Goal: Check status: Check status

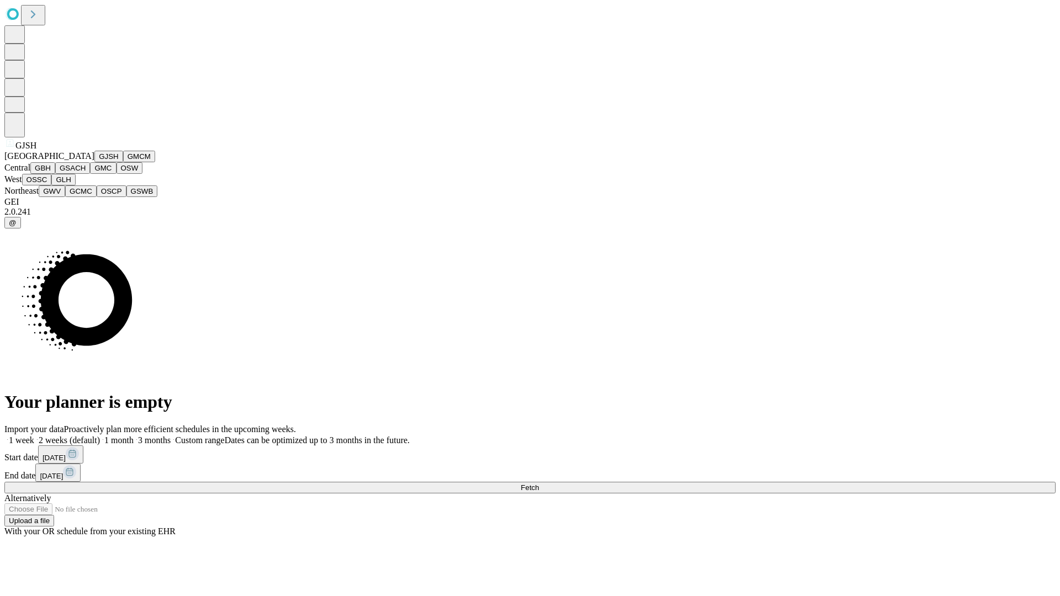
click at [94, 162] on button "GJSH" at bounding box center [108, 157] width 29 height 12
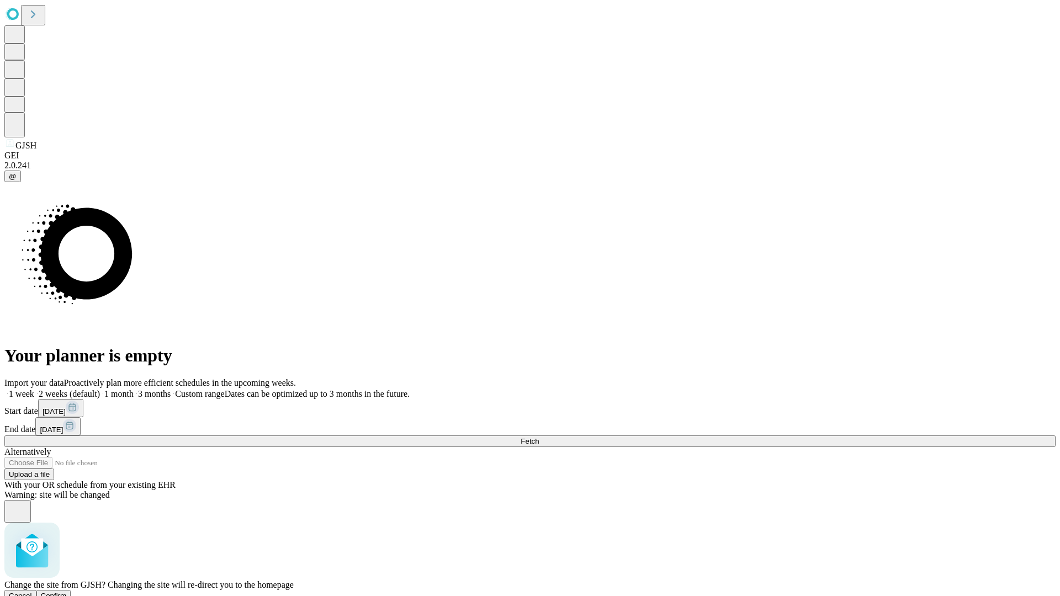
click at [67, 592] on span "Confirm" at bounding box center [54, 596] width 26 height 8
click at [100, 389] on label "2 weeks (default)" at bounding box center [67, 393] width 66 height 9
click at [539, 437] on span "Fetch" at bounding box center [530, 441] width 18 height 8
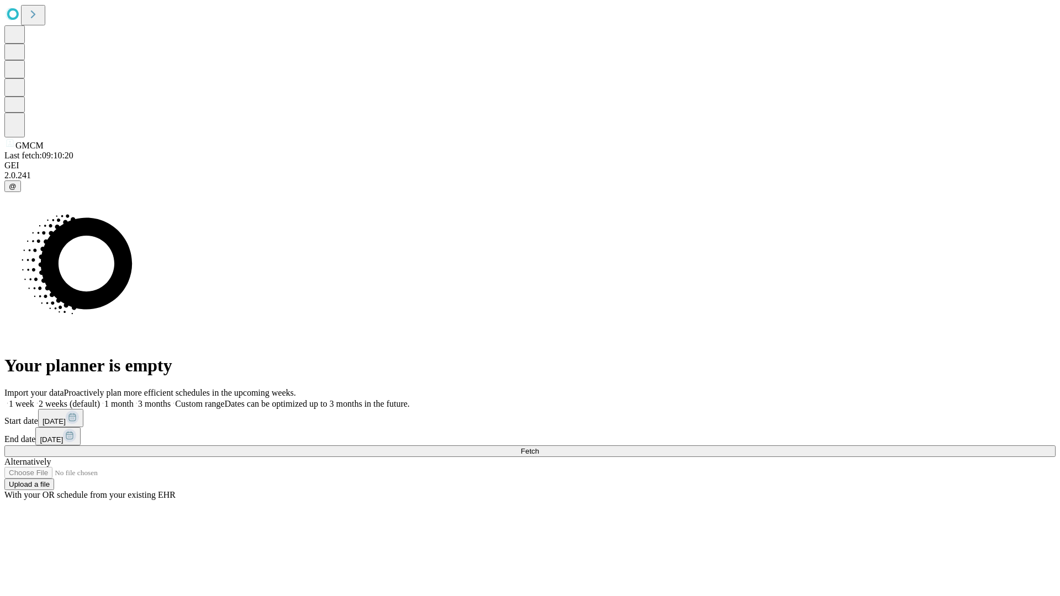
click at [100, 399] on label "2 weeks (default)" at bounding box center [67, 403] width 66 height 9
click at [539, 447] on span "Fetch" at bounding box center [530, 451] width 18 height 8
click at [100, 399] on label "2 weeks (default)" at bounding box center [67, 403] width 66 height 9
click at [539, 447] on span "Fetch" at bounding box center [530, 451] width 18 height 8
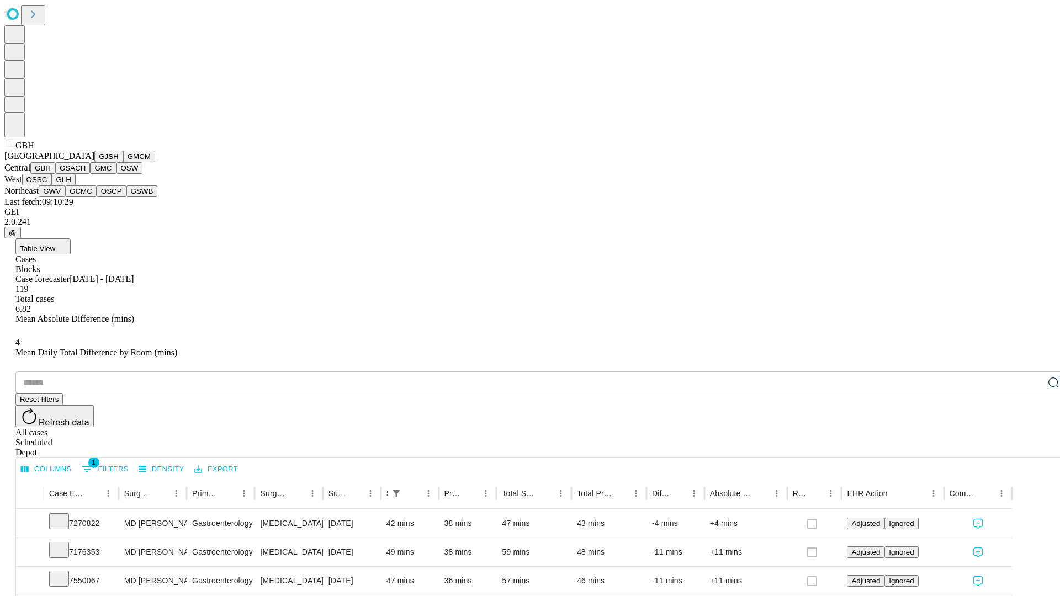
click at [86, 174] on button "GSACH" at bounding box center [72, 168] width 35 height 12
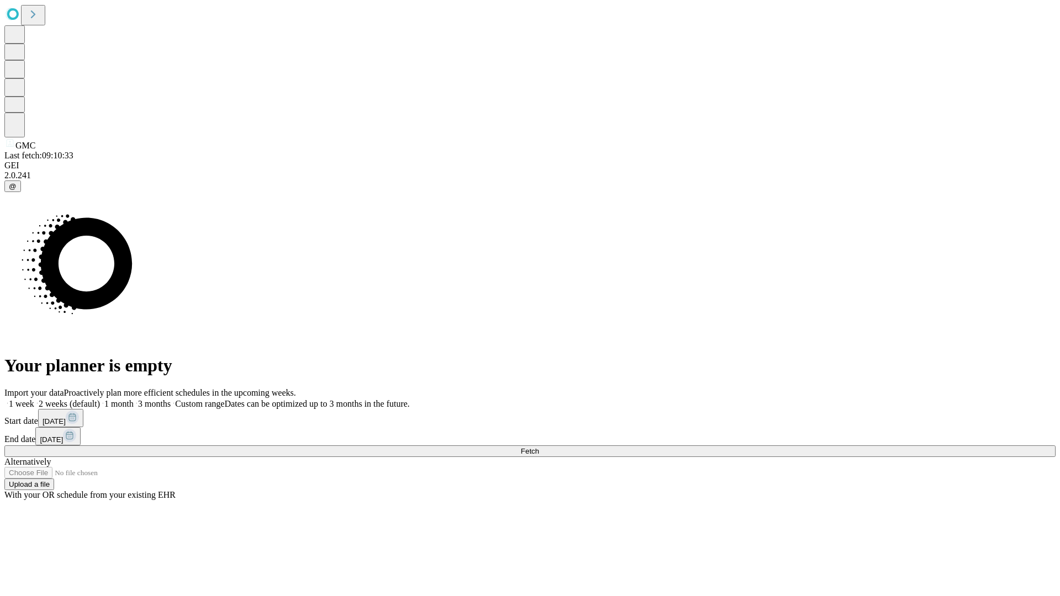
click at [100, 399] on label "2 weeks (default)" at bounding box center [67, 403] width 66 height 9
click at [539, 447] on span "Fetch" at bounding box center [530, 451] width 18 height 8
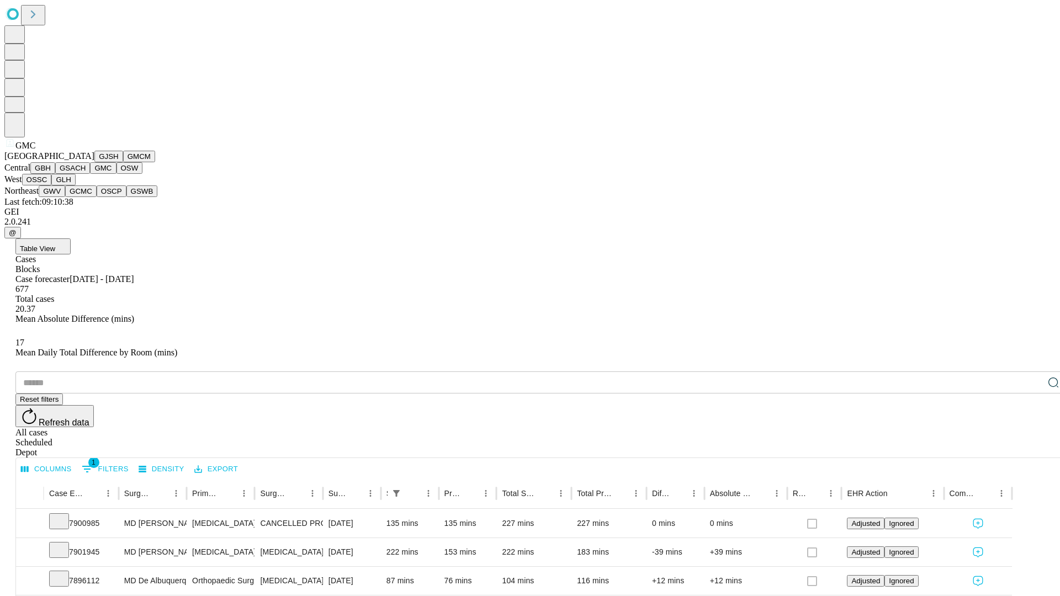
click at [117, 174] on button "OSW" at bounding box center [130, 168] width 27 height 12
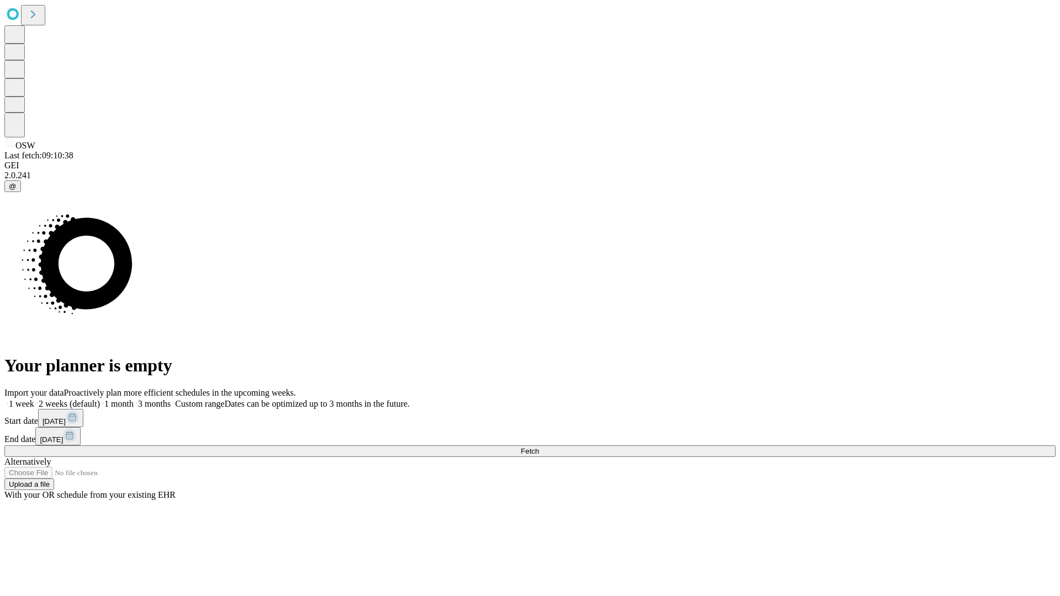
click at [100, 399] on label "2 weeks (default)" at bounding box center [67, 403] width 66 height 9
click at [539, 447] on span "Fetch" at bounding box center [530, 451] width 18 height 8
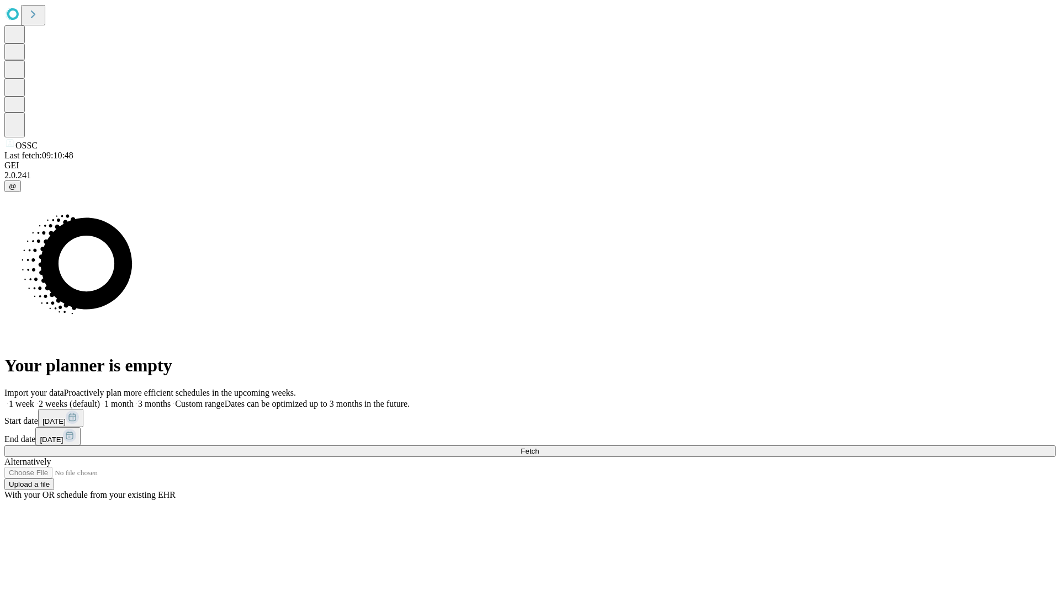
click at [100, 399] on label "2 weeks (default)" at bounding box center [67, 403] width 66 height 9
click at [539, 447] on span "Fetch" at bounding box center [530, 451] width 18 height 8
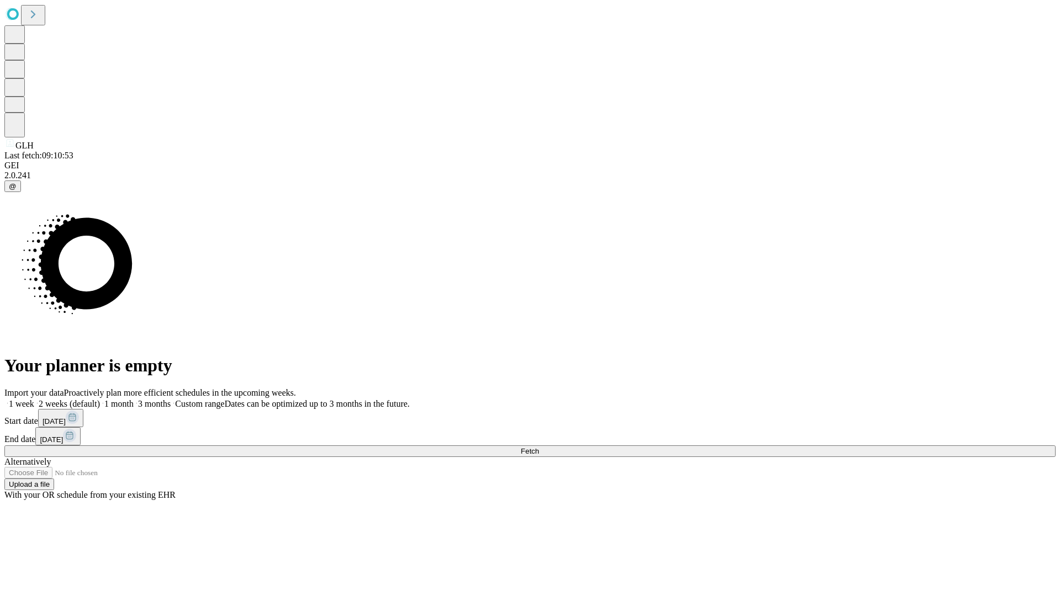
click at [100, 399] on label "2 weeks (default)" at bounding box center [67, 403] width 66 height 9
click at [539, 447] on span "Fetch" at bounding box center [530, 451] width 18 height 8
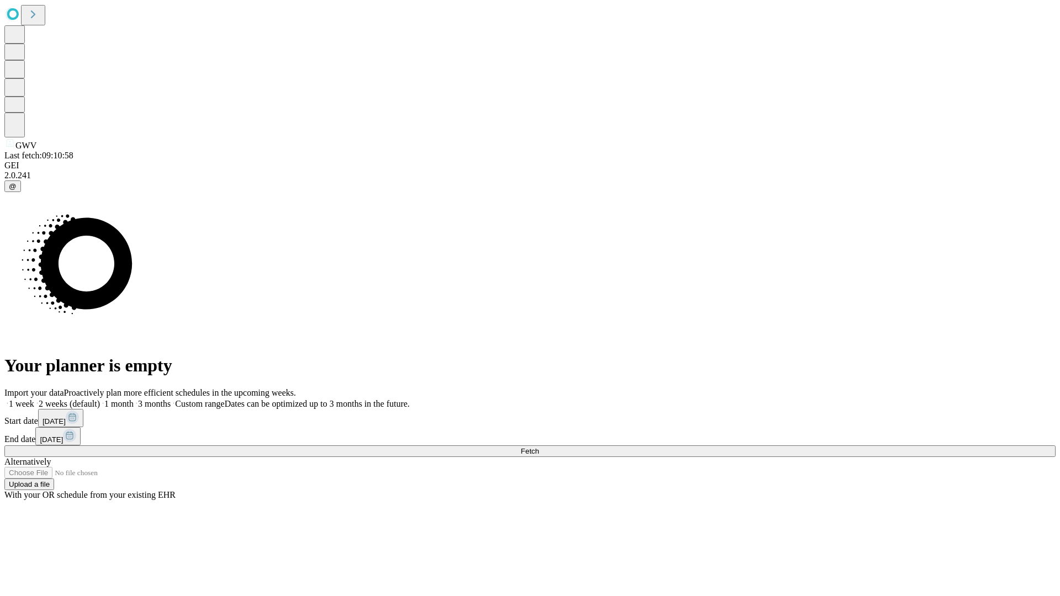
click at [100, 399] on label "2 weeks (default)" at bounding box center [67, 403] width 66 height 9
click at [539, 447] on span "Fetch" at bounding box center [530, 451] width 18 height 8
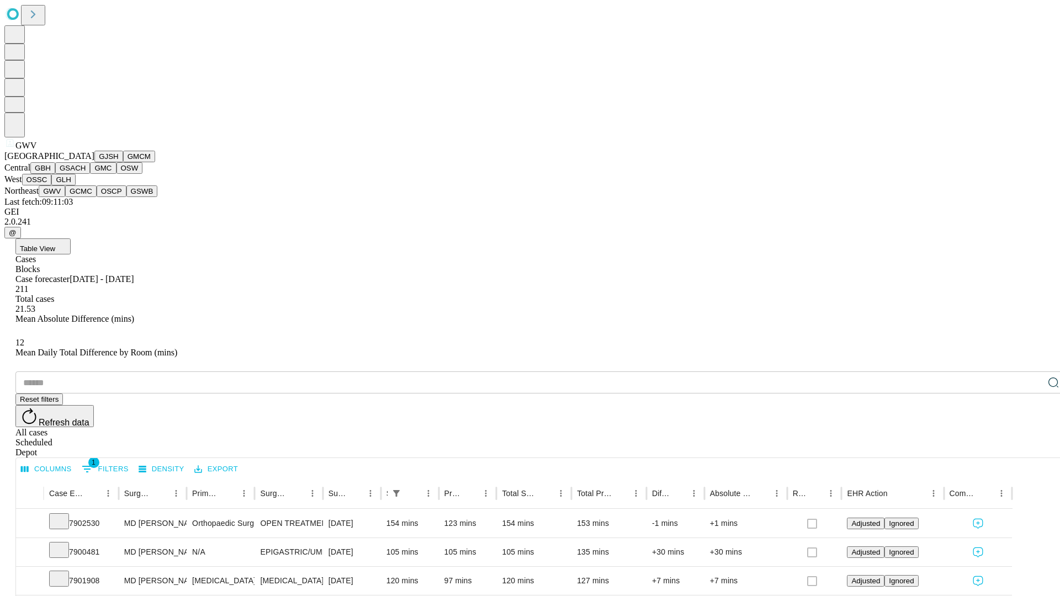
click at [86, 197] on button "GCMC" at bounding box center [80, 192] width 31 height 12
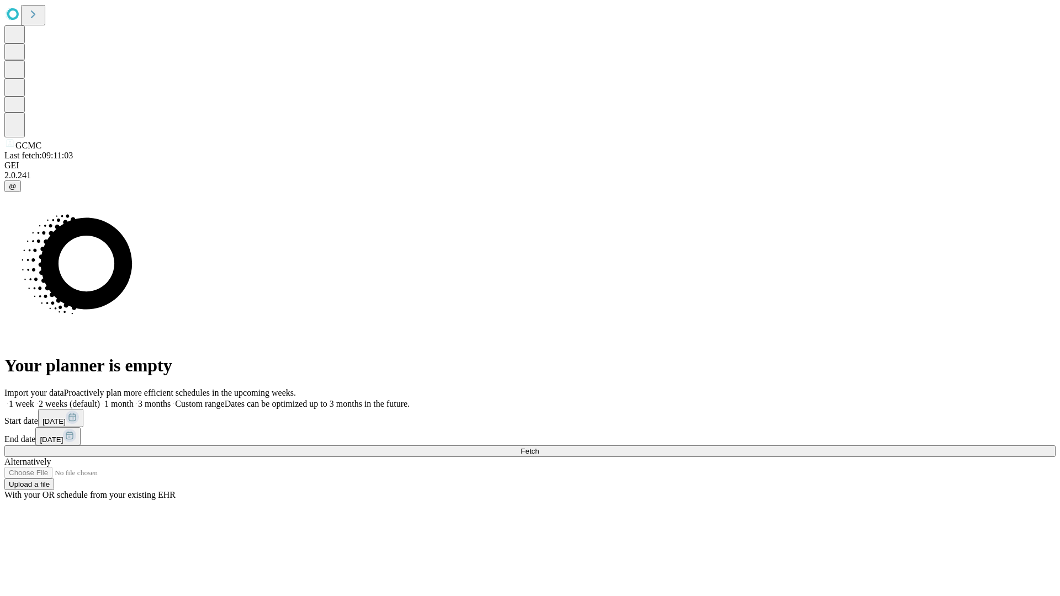
click at [539, 447] on span "Fetch" at bounding box center [530, 451] width 18 height 8
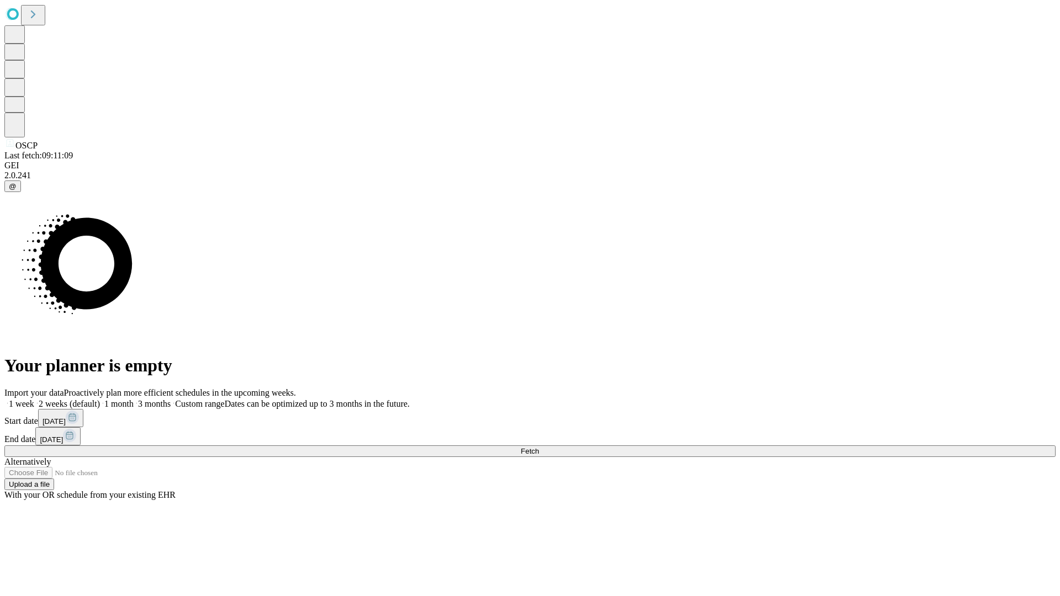
click at [100, 399] on label "2 weeks (default)" at bounding box center [67, 403] width 66 height 9
click at [539, 447] on span "Fetch" at bounding box center [530, 451] width 18 height 8
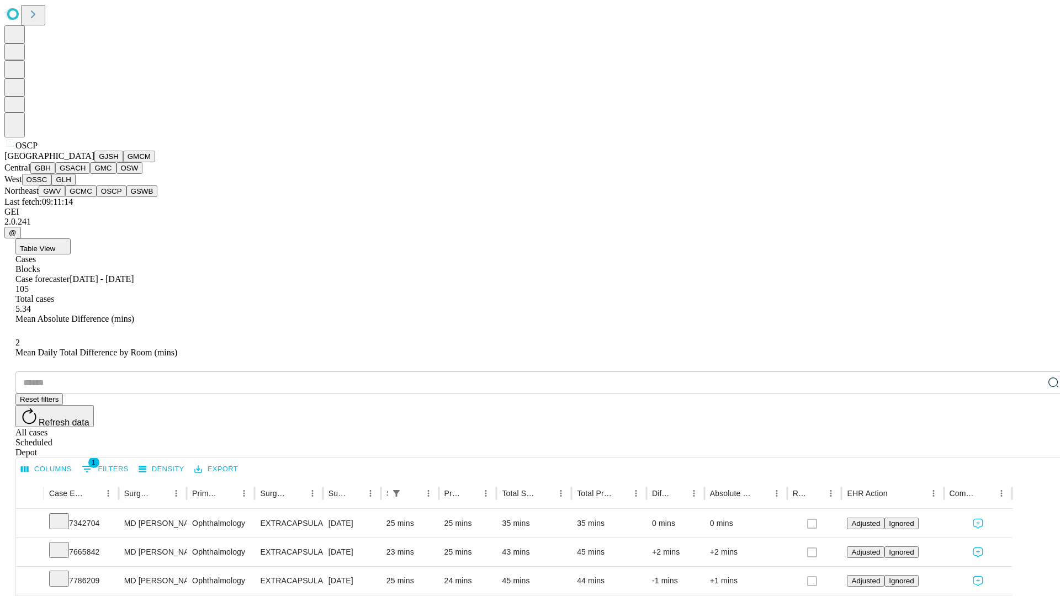
click at [126, 197] on button "GSWB" at bounding box center [141, 192] width 31 height 12
